Goal: Navigation & Orientation: Find specific page/section

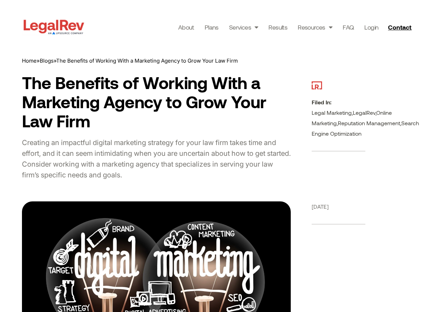
click at [83, 29] on img at bounding box center [54, 27] width 64 height 18
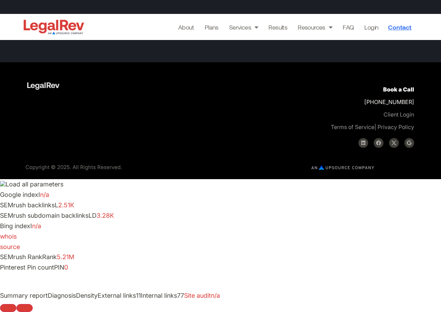
scroll to position [3119, 0]
click at [378, 146] on icon at bounding box center [378, 143] width 5 height 5
click at [394, 131] on link "Privacy Policy" at bounding box center [395, 127] width 37 height 7
click at [370, 131] on link "Terms of Service" at bounding box center [353, 127] width 44 height 7
